Goal: Navigation & Orientation: Find specific page/section

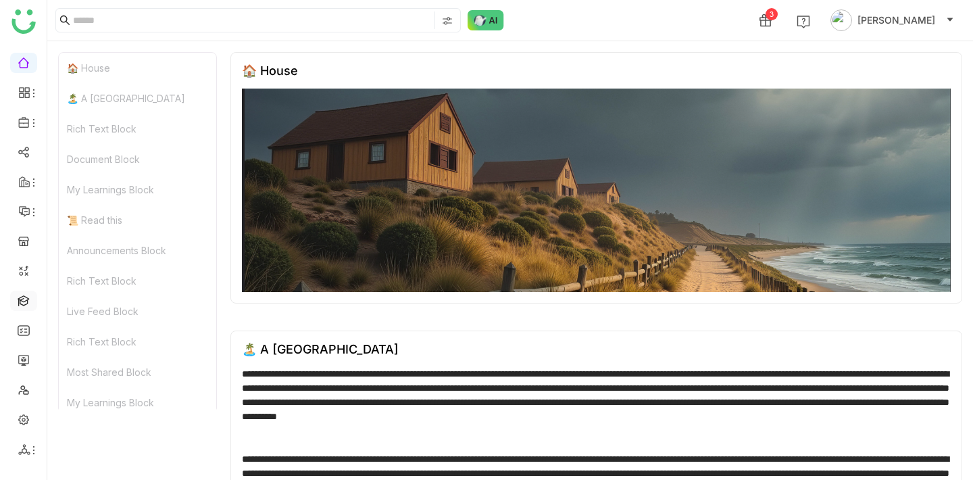
click at [26, 295] on link at bounding box center [24, 299] width 12 height 11
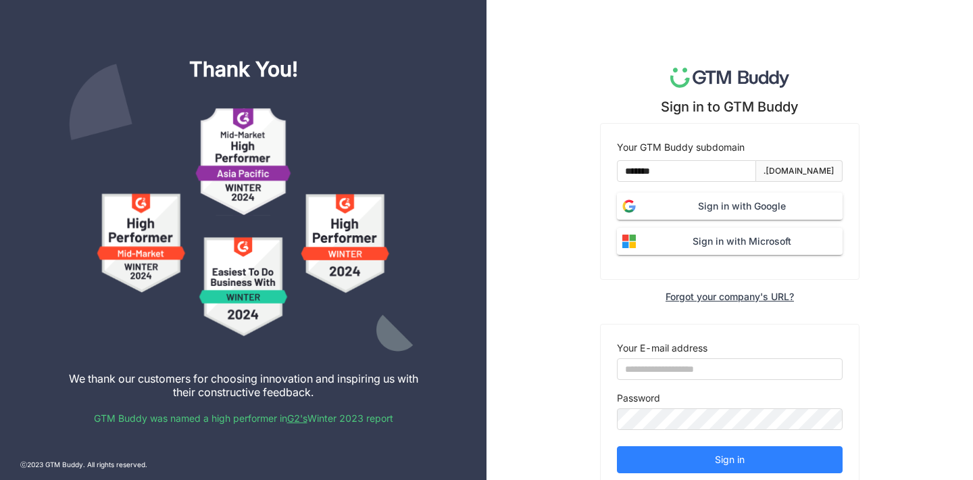
click at [697, 191] on form "Your GTM Buddy subdomain ******* .gtmbuddy.io Sign in with Google Sign in with …" at bounding box center [730, 197] width 226 height 115
click at [697, 205] on span "Sign in with Google" at bounding box center [741, 206] width 201 height 15
click at [743, 204] on span "Sign in with Google" at bounding box center [741, 206] width 201 height 15
